Goal: Communication & Community: Answer question/provide support

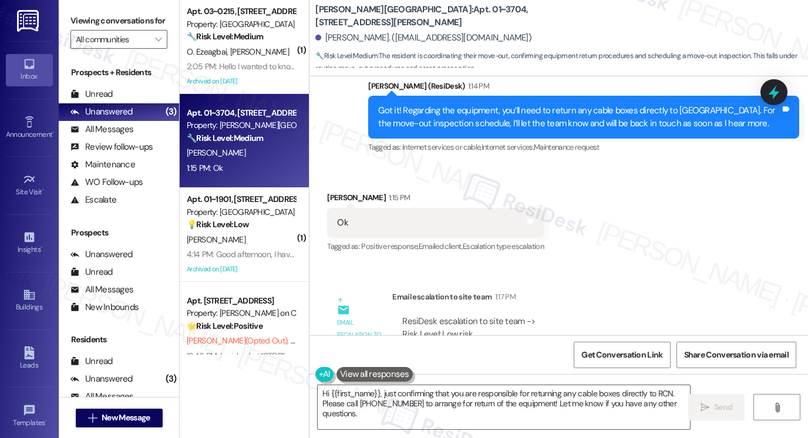
scroll to position [1308, 0]
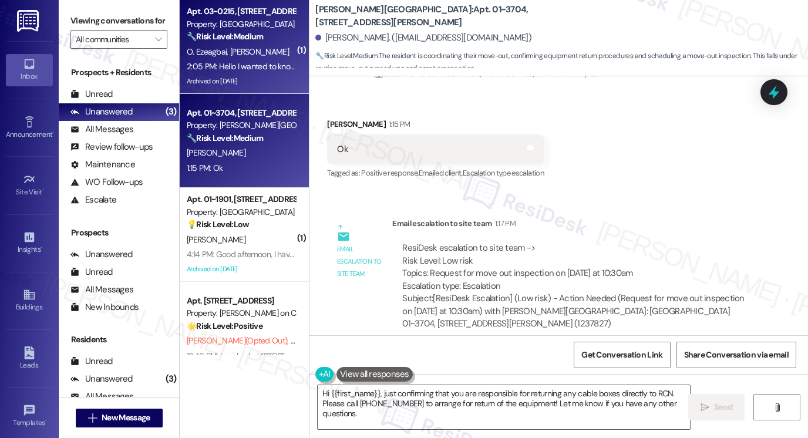
click at [245, 51] on span "[PERSON_NAME]" at bounding box center [259, 51] width 59 height 11
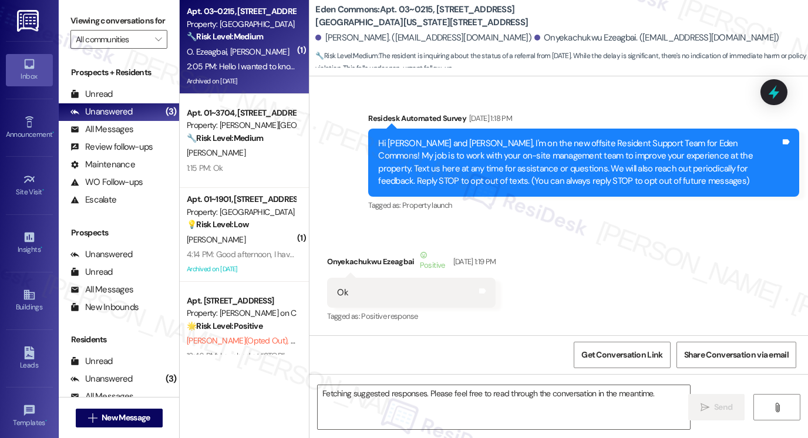
scroll to position [24197, 0]
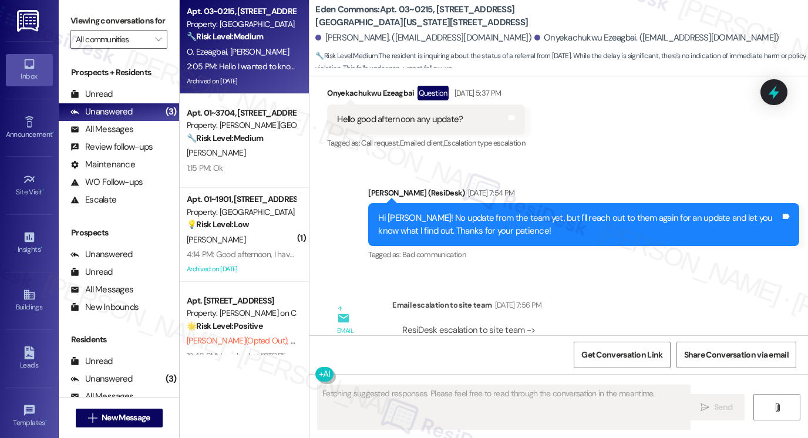
drag, startPoint x: 460, startPoint y: 173, endPoint x: 666, endPoint y: 173, distance: 206.1
click at [667, 324] on div "ResiDesk escalation to site team -> Risk Level: Medium risk Topics: Follow-Up o…" at bounding box center [575, 349] width 346 height 50
click at [577, 324] on div "ResiDesk escalation to site team -> Risk Level: Medium risk Topics: Follow-Up o…" at bounding box center [575, 349] width 346 height 50
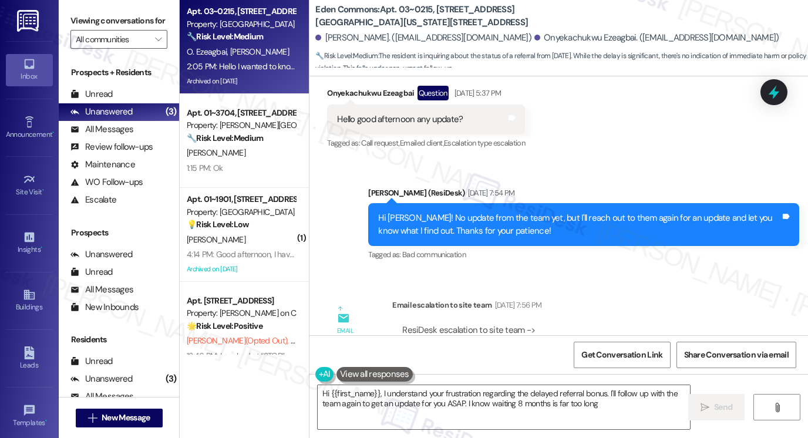
type textarea "Hi {{first_name}}, I understand your frustration regarding the delayed referral…"
drag, startPoint x: 460, startPoint y: 160, endPoint x: 571, endPoint y: 166, distance: 110.5
click at [571, 324] on div "ResiDesk escalation to site team -> Risk Level: Medium risk Topics: Follow-Up o…" at bounding box center [575, 349] width 346 height 50
click at [550, 374] on div "Subject: [ResiDesk Escalation] (Medium risk) - Action Needed (Follow-Up on Refe…" at bounding box center [575, 393] width 346 height 38
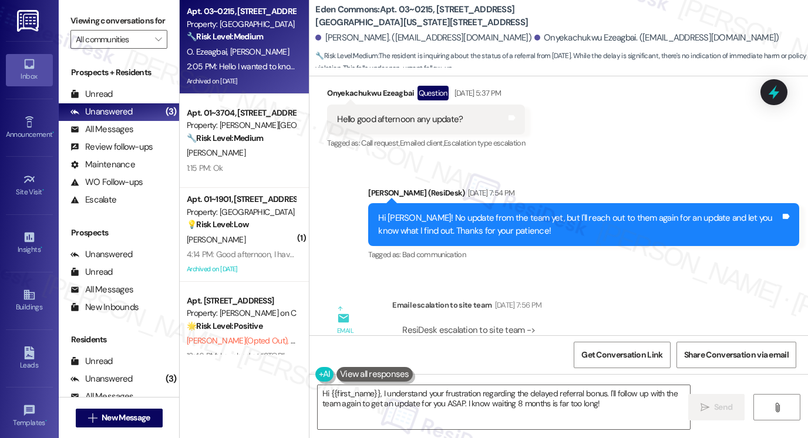
click at [550, 374] on div "Subject: [ResiDesk Escalation] (Medium risk) - Action Needed (Follow-Up on Refe…" at bounding box center [575, 393] width 346 height 38
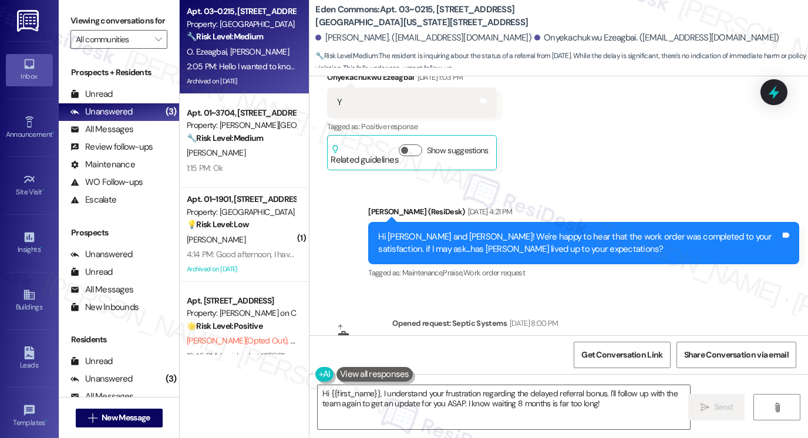
scroll to position [20850, 0]
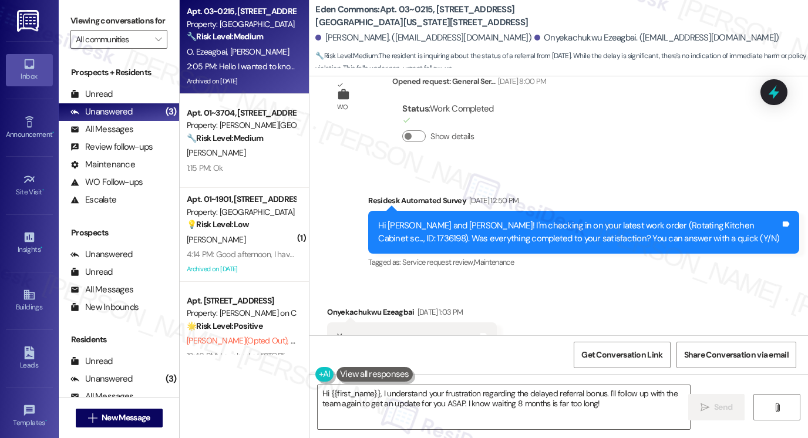
click at [321, 8] on b "Eden Commons: Apt. 03~0215, [STREET_ADDRESS][GEOGRAPHIC_DATA][US_STATE][STREET_…" at bounding box center [432, 16] width 235 height 25
copy b "Eden"
click at [95, 18] on label "Viewing conversations for" at bounding box center [118, 21] width 97 height 18
click at [67, 16] on div "Viewing conversations for All communities " at bounding box center [119, 30] width 120 height 60
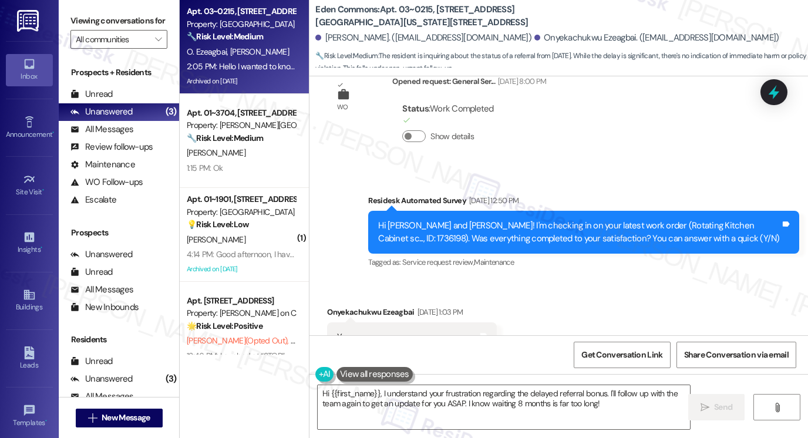
click at [87, 23] on label "Viewing conversations for" at bounding box center [118, 21] width 97 height 18
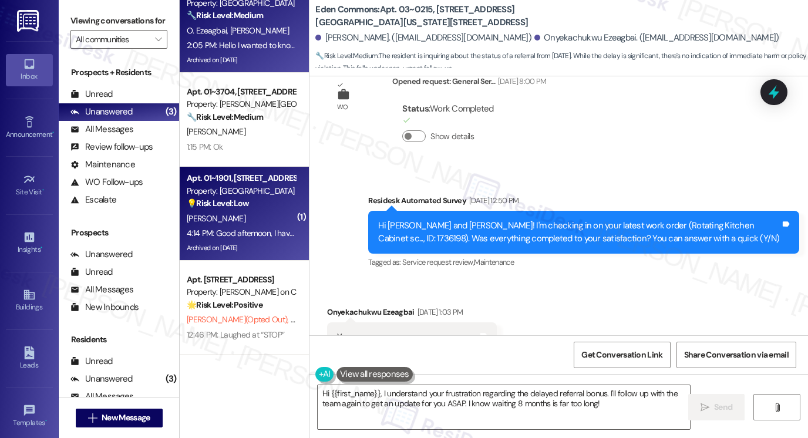
click at [268, 223] on div "[PERSON_NAME]" at bounding box center [241, 218] width 111 height 15
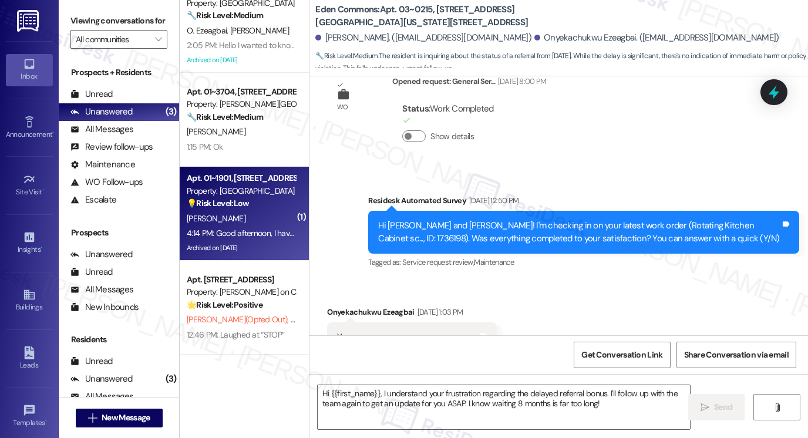
type textarea "Fetching suggested responses. Please feel free to read through the conversation…"
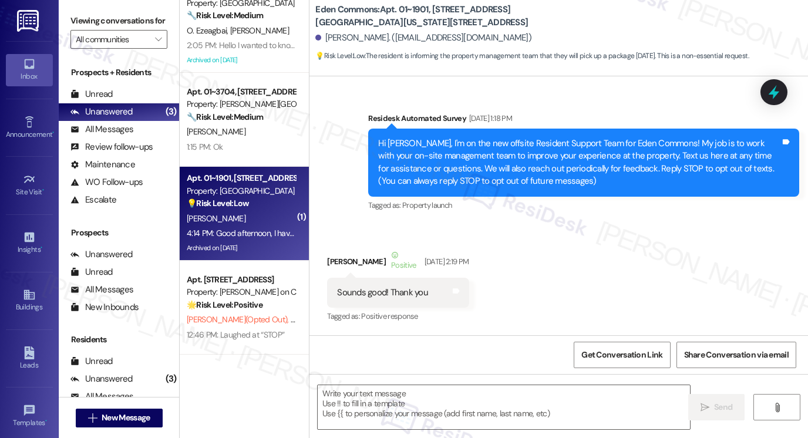
scroll to position [7592, 0]
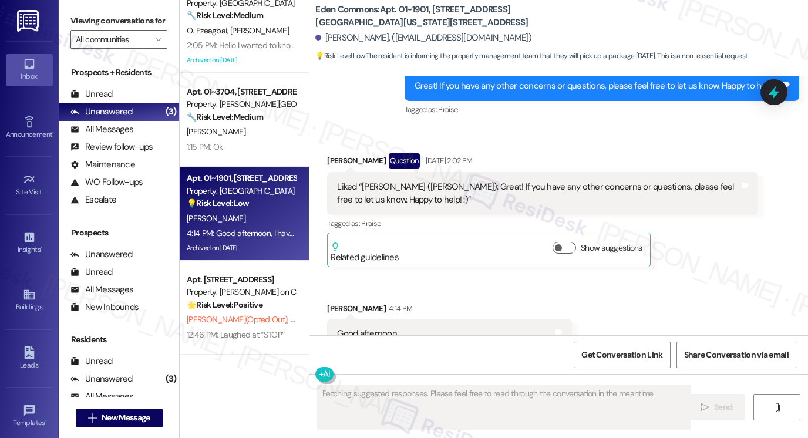
drag, startPoint x: 395, startPoint y: 287, endPoint x: 493, endPoint y: 304, distance: 100.0
click at [493, 319] on div "Good afternoon, I have a package that I won't be able to pick up until [DATE]. …" at bounding box center [449, 346] width 245 height 55
drag, startPoint x: 350, startPoint y: 273, endPoint x: 466, endPoint y: 299, distance: 119.1
click at [466, 328] on div "Good afternoon, I have a package that I won't be able to pick up until [DATE]." at bounding box center [445, 347] width 216 height 38
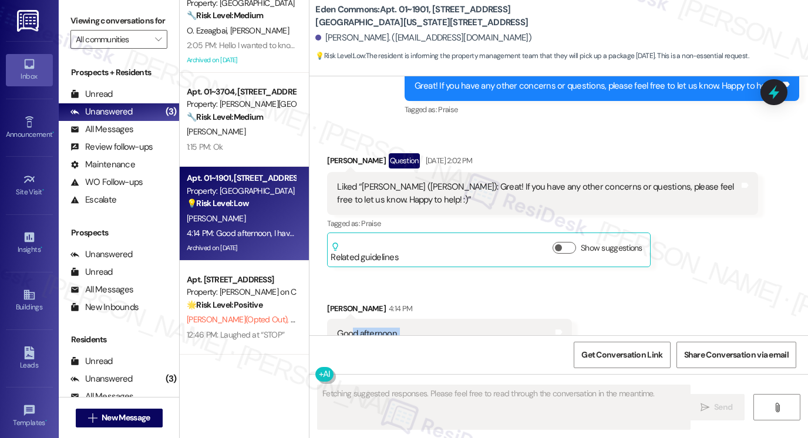
click at [466, 328] on div "Good afternoon, I have a package that I won't be able to pick up until [DATE]." at bounding box center [445, 347] width 216 height 38
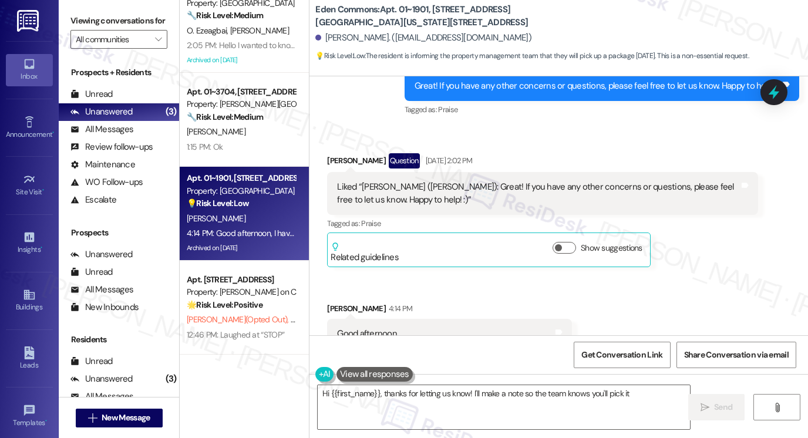
click at [484, 328] on div "Good afternoon, I have a package that I won't be able to pick up until [DATE]." at bounding box center [445, 347] width 216 height 38
type textarea "Hi {{first_name}}, thanks for letting us know! I'll make a note so the team kno…"
click at [484, 328] on div "Good afternoon, I have a package that I won't be able to pick up until [DATE]." at bounding box center [445, 347] width 216 height 38
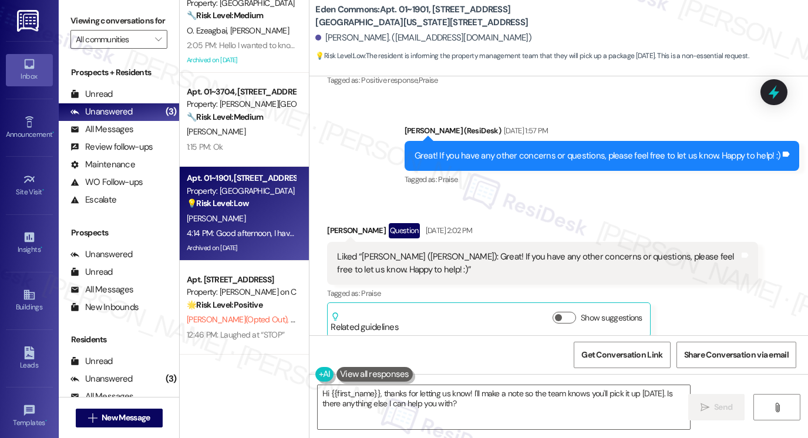
scroll to position [7593, 0]
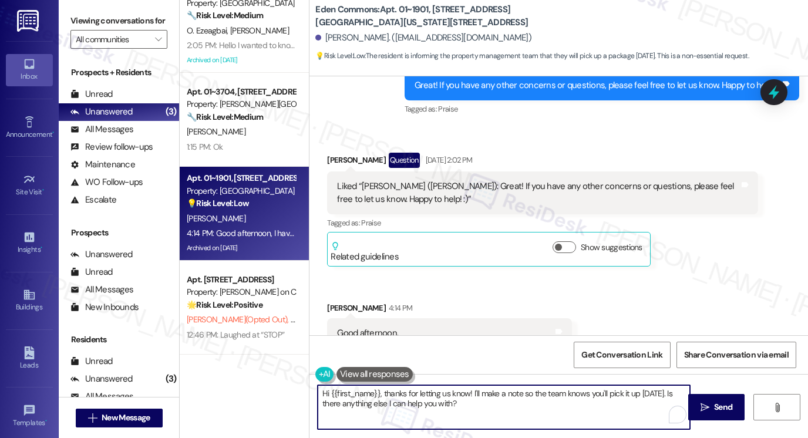
click at [438, 395] on textarea "Hi {{first_name}}, thanks for letting us know! I'll make a note so the team kno…" at bounding box center [504, 407] width 372 height 44
click at [499, 399] on textarea "Hi {{first_name}}, thanks for letting us know! I'll make a note so the team kno…" at bounding box center [504, 407] width 372 height 44
click at [432, 327] on div "Good afternoon, I have a package that I won't be able to pick up until [DATE]." at bounding box center [445, 346] width 216 height 38
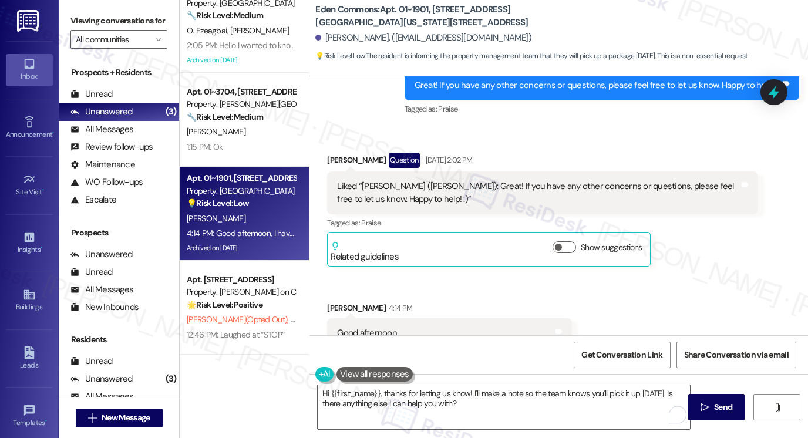
click at [431, 327] on div "Good afternoon, I have a package that I won't be able to pick up until [DATE]." at bounding box center [445, 346] width 216 height 38
copy div "I have a package that I won't be able to pick up until [DATE]. Tags and notes"
click at [87, 14] on label "Viewing conversations for" at bounding box center [118, 21] width 97 height 18
click at [87, 22] on label "Viewing conversations for" at bounding box center [118, 21] width 97 height 18
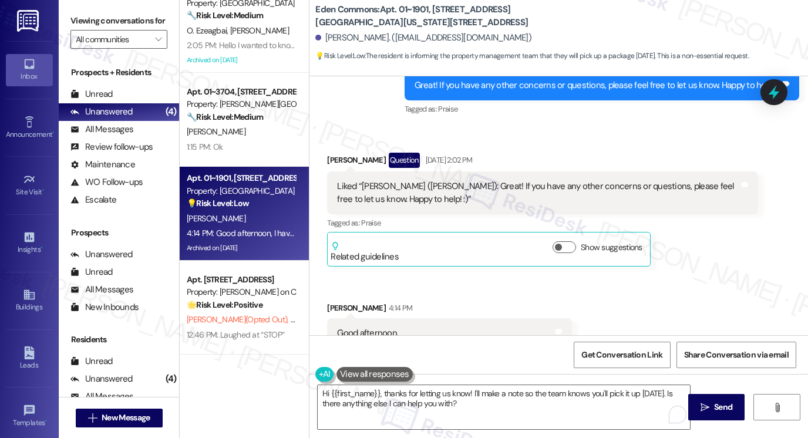
click at [564, 180] on div "Liked “[PERSON_NAME] ([PERSON_NAME]): Great! If you have any other concerns or …" at bounding box center [538, 192] width 402 height 25
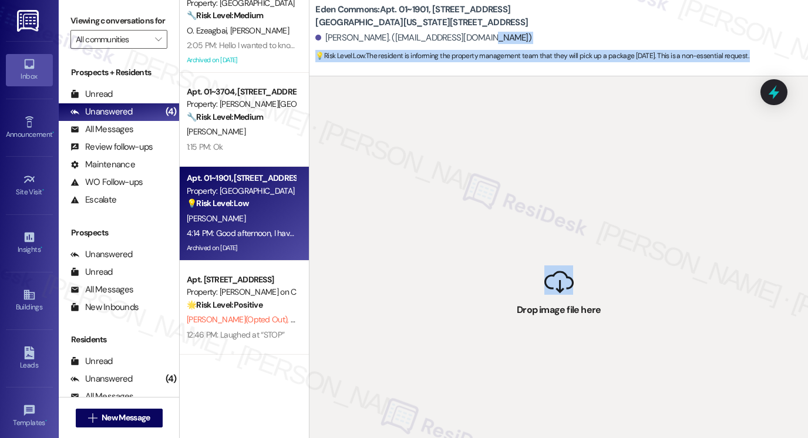
drag, startPoint x: 551, startPoint y: 287, endPoint x: 479, endPoint y: 43, distance: 254.7
click at [479, 43] on div "Eden Commons: Apt. 01~1901, [STREET_ADDRESS][GEOGRAPHIC_DATA][US_STATE][STREET_…" at bounding box center [558, 219] width 499 height 438
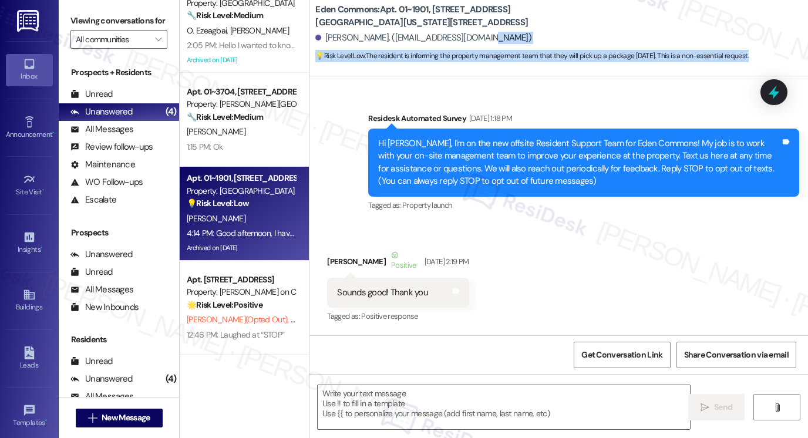
scroll to position [7592, 0]
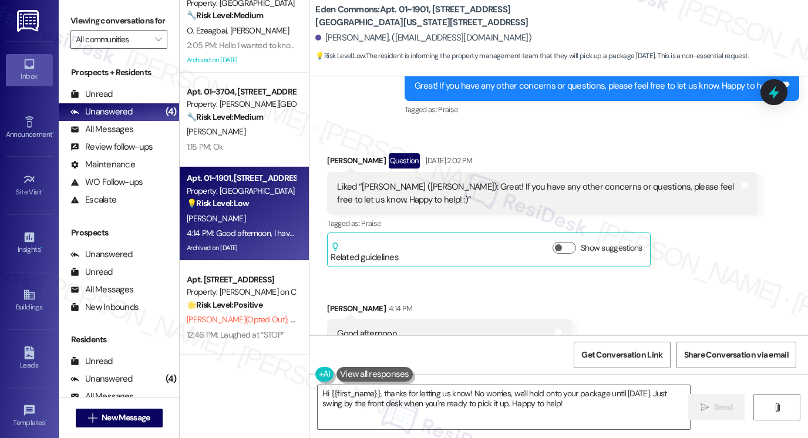
click at [86, 17] on label "Viewing conversations for" at bounding box center [118, 21] width 97 height 18
click at [69, 15] on div "Viewing conversations for All communities " at bounding box center [119, 30] width 120 height 60
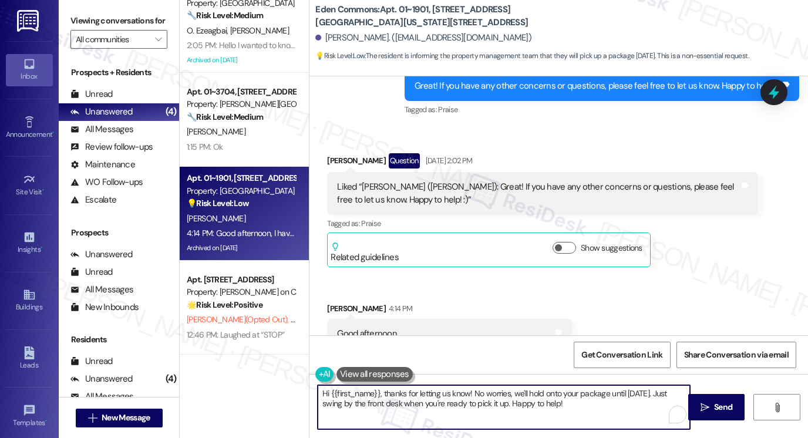
drag, startPoint x: 573, startPoint y: 406, endPoint x: 477, endPoint y: 389, distance: 97.9
click at [477, 389] on textarea "Hi {{first_name}}, thanks for letting us know! No worries, we'll hold onto your…" at bounding box center [504, 407] width 372 height 44
click at [564, 405] on textarea "Hi {{first_name}}, thanks for letting us know! No worries, we'll hold onto your…" at bounding box center [504, 407] width 372 height 44
drag, startPoint x: 602, startPoint y: 410, endPoint x: 501, endPoint y: 395, distance: 102.1
click at [501, 395] on textarea "Hi {{first_name}}, thanks for letting us know! No worries, we'll hold onto your…" at bounding box center [504, 407] width 372 height 44
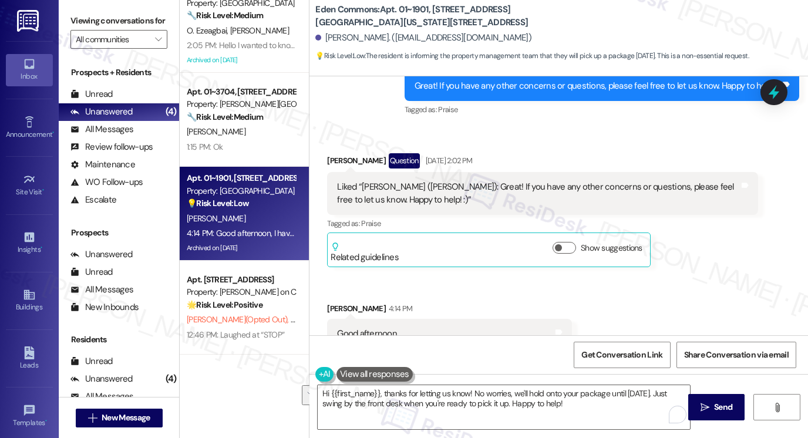
click at [81, 8] on div "Viewing conversations for All communities " at bounding box center [119, 30] width 120 height 60
click at [68, 19] on div "Viewing conversations for All communities " at bounding box center [119, 30] width 120 height 60
click at [80, 16] on label "Viewing conversations for" at bounding box center [118, 21] width 97 height 18
click at [326, 5] on b "Eden Commons: Apt. 01~1901, [STREET_ADDRESS][GEOGRAPHIC_DATA][US_STATE][STREET_…" at bounding box center [432, 16] width 235 height 25
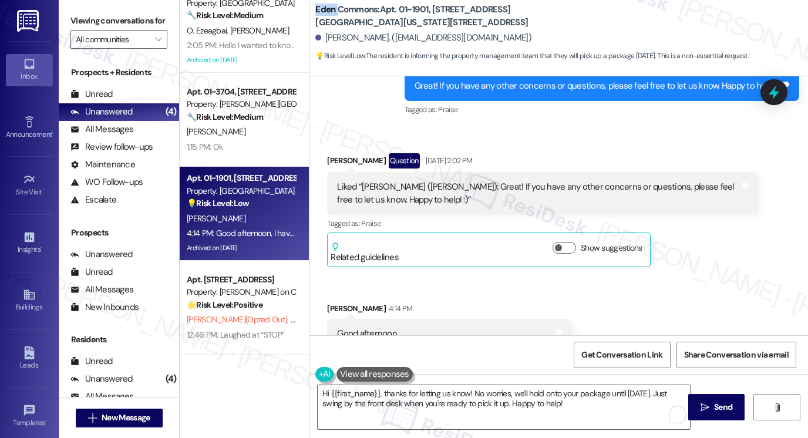
copy b "Eden"
click at [120, 24] on label "Viewing conversations for" at bounding box center [118, 21] width 97 height 18
click at [87, 13] on label "Viewing conversations for" at bounding box center [118, 21] width 97 height 18
click at [83, 20] on label "Viewing conversations for" at bounding box center [118, 21] width 97 height 18
click at [482, 383] on div "Hi {{first_name}}, thanks for letting us know! No worries, we'll hold onto your…" at bounding box center [558, 418] width 499 height 88
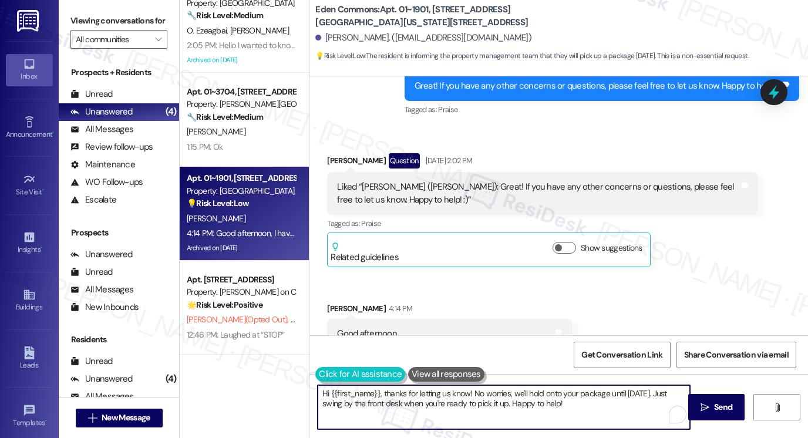
drag, startPoint x: 580, startPoint y: 399, endPoint x: 315, endPoint y: 374, distance: 266.6
click at [312, 385] on div "Hi {{first_name}}, thanks for letting us know! No worries, we'll hold onto your…" at bounding box center [497, 407] width 373 height 45
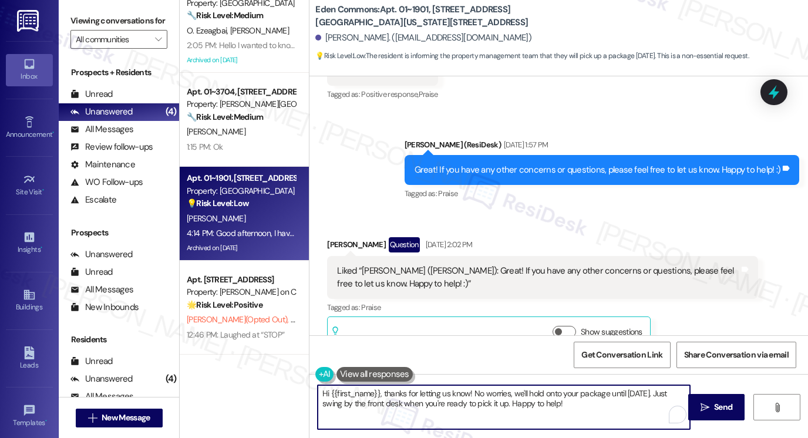
scroll to position [7593, 0]
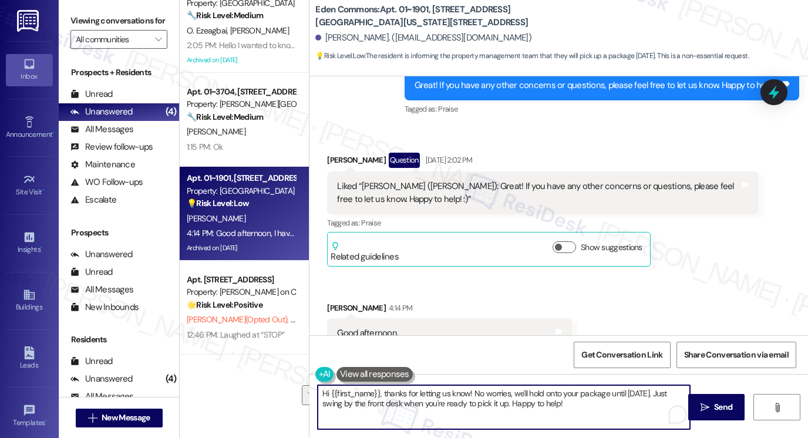
drag, startPoint x: 568, startPoint y: 409, endPoint x: 469, endPoint y: 394, distance: 100.3
click at [469, 394] on textarea "Hi {{first_name}}, thanks for letting us know! No worries, we'll hold onto your…" at bounding box center [504, 407] width 372 height 44
paste textarea "Thanks for letting me know, {{first_name}}. Could you share the tracking number…"
drag, startPoint x: 464, startPoint y: 394, endPoint x: 491, endPoint y: 393, distance: 26.4
click at [464, 394] on textarea "Hi {{first_name}}, thanks for letting us know! Thanks for letting me know, {{fi…" at bounding box center [504, 407] width 372 height 44
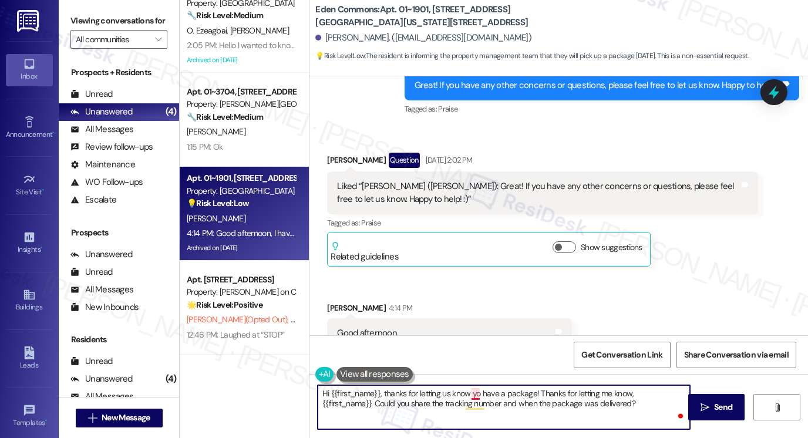
click at [472, 393] on textarea "Hi {{first_name}}, thanks for letting us know yo have a package! Thanks for let…" at bounding box center [504, 407] width 372 height 44
drag, startPoint x: 538, startPoint y: 395, endPoint x: 689, endPoint y: 382, distance: 150.8
click at [689, 382] on div "Hi {{first_name}}, thanks for letting us know you have a package! Thanks for le…" at bounding box center [558, 418] width 499 height 88
click at [550, 390] on textarea "Hi {{first_name}}, thanks for letting us know you have a package! Could you sha…" at bounding box center [504, 407] width 372 height 44
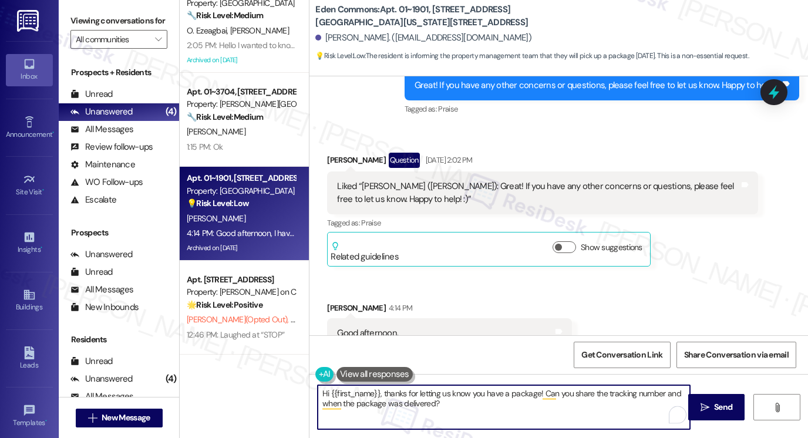
click at [485, 409] on textarea "Hi {{first_name}}, thanks for letting us know you have a package! Can you share…" at bounding box center [504, 407] width 372 height 44
click at [656, 393] on textarea "Hi {{first_name}}, thanks for letting us know you have a package! Can you share…" at bounding box center [504, 407] width 372 height 44
drag, startPoint x: 659, startPoint y: 395, endPoint x: 667, endPoint y: 389, distance: 10.5
click at [659, 395] on textarea "Hi {{first_name}}, thanks for letting us know you have a package! Can you share…" at bounding box center [504, 407] width 372 height 44
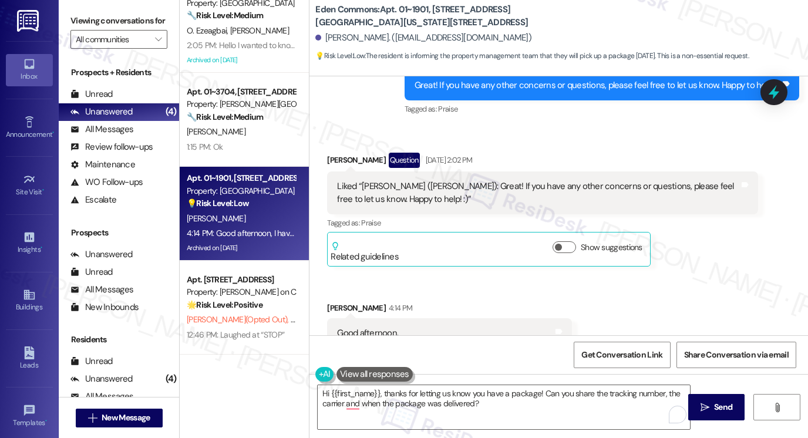
click at [80, 26] on label "Viewing conversations for" at bounding box center [118, 21] width 97 height 18
click at [479, 327] on div "Good afternoon, I have a package that I won't be able to pick up until [DATE]." at bounding box center [445, 346] width 216 height 38
click at [492, 390] on textarea "Hi {{first_name}}, thanks for letting us know you have a package! Can you share…" at bounding box center [504, 407] width 372 height 44
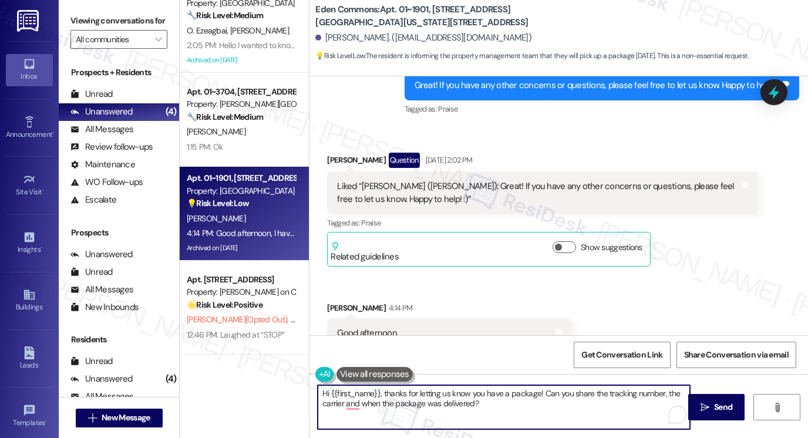
click at [492, 390] on textarea "Hi {{first_name}}, thanks for letting us know you have a package! Can you share…" at bounding box center [504, 407] width 372 height 44
click at [552, 403] on textarea "Hi {{first_name}}, thanks for letting us know you have a package! Can you share…" at bounding box center [504, 407] width 372 height 44
click at [497, 396] on textarea "Hi {{first_name}}, thanks for letting us know you have a package! Can you share…" at bounding box center [504, 407] width 372 height 44
type textarea "Hi {{first_name}}, thanks for letting us know you have a package! Can you share…"
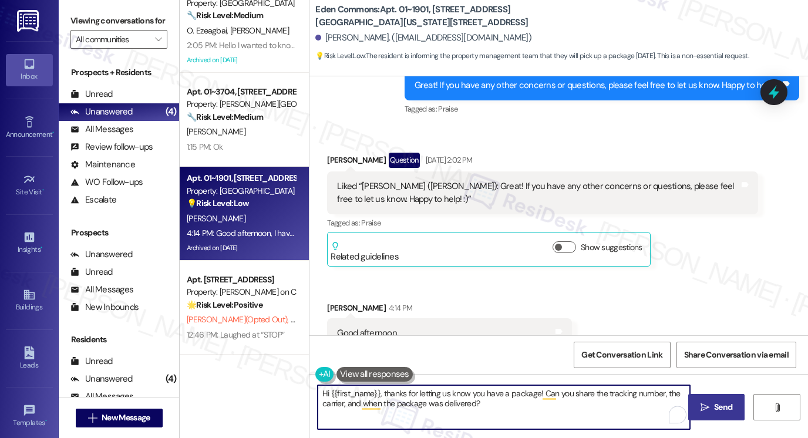
click at [696, 399] on button " Send" at bounding box center [716, 407] width 57 height 26
